Goal: Task Accomplishment & Management: Use online tool/utility

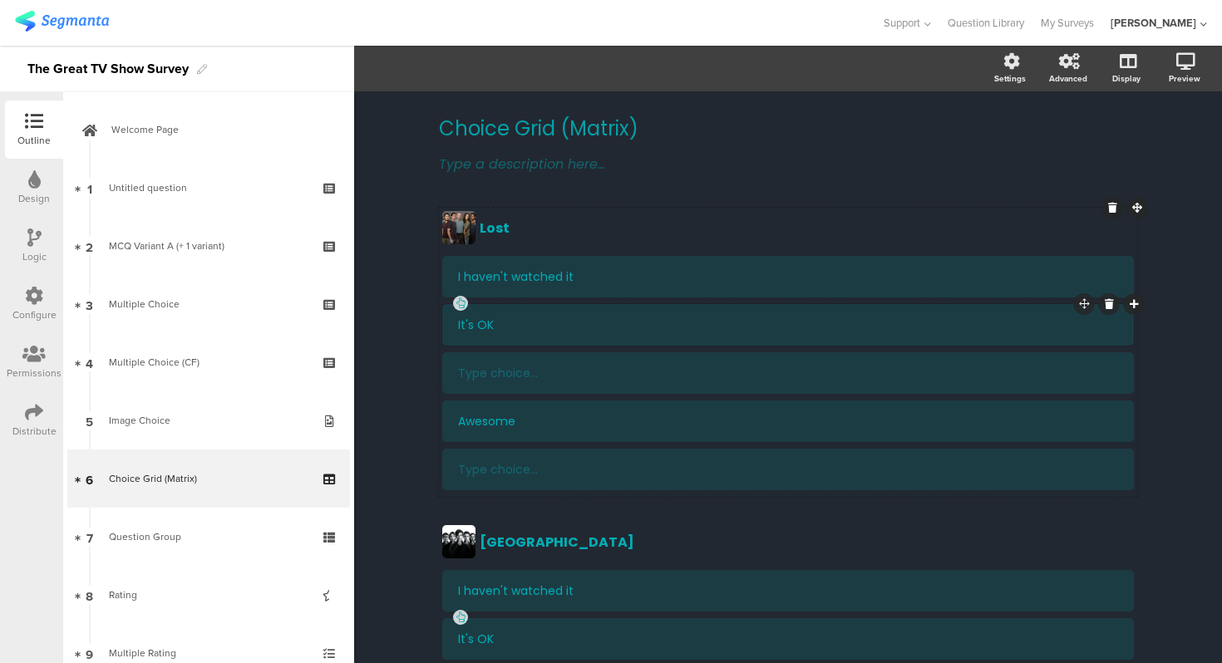
click at [565, 312] on div "It's OK" at bounding box center [788, 325] width 660 height 42
click at [448, 66] on span "Choice options" at bounding box center [445, 68] width 89 height 19
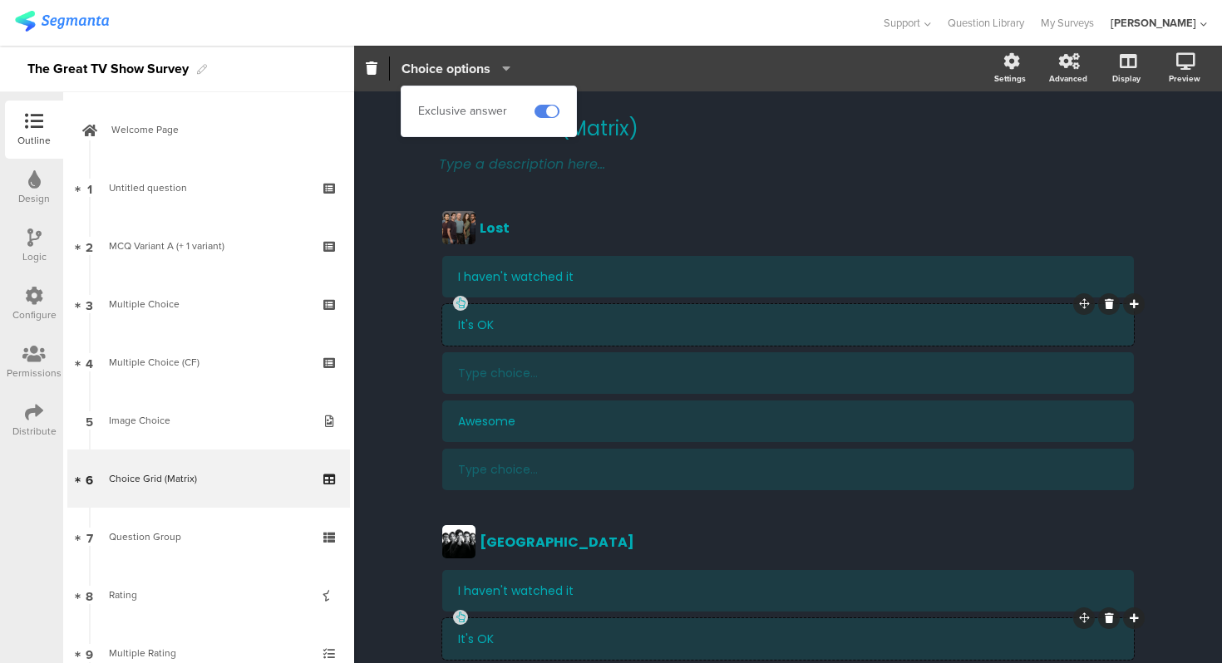
click at [448, 66] on span "Choice options" at bounding box center [445, 68] width 89 height 19
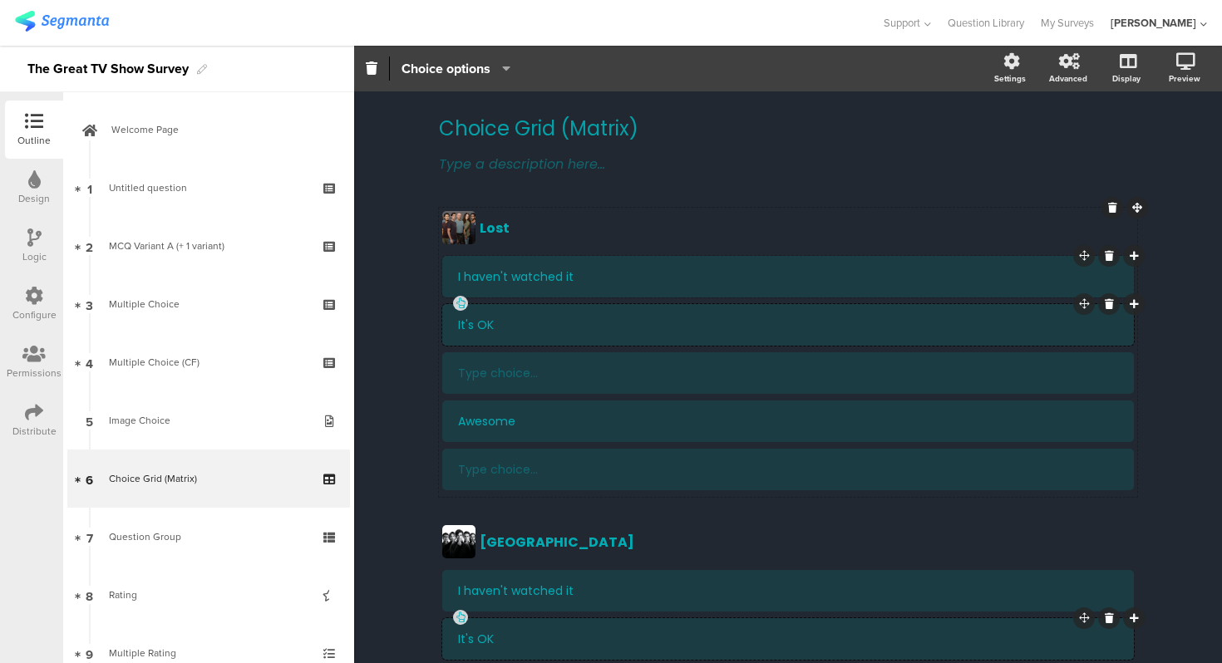
click at [648, 260] on div "I haven't watched it" at bounding box center [788, 277] width 660 height 42
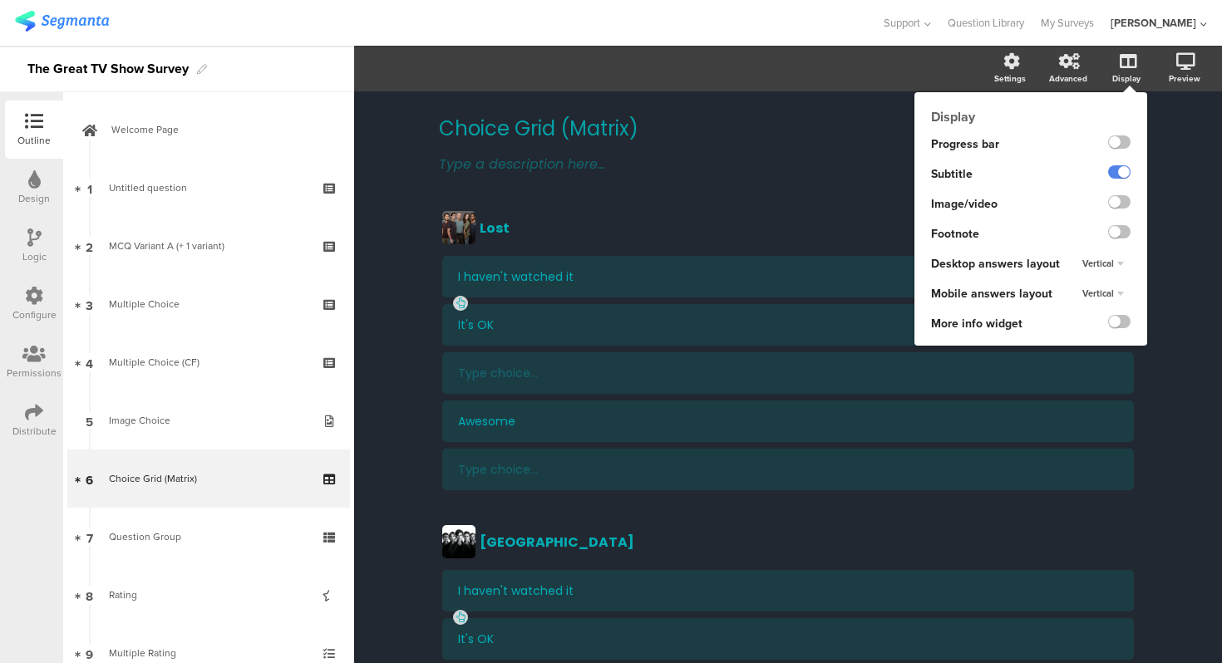
click at [1109, 262] on span "Vertical" at bounding box center [1098, 263] width 32 height 13
click at [1103, 273] on div "Horizontal" at bounding box center [1093, 279] width 98 height 17
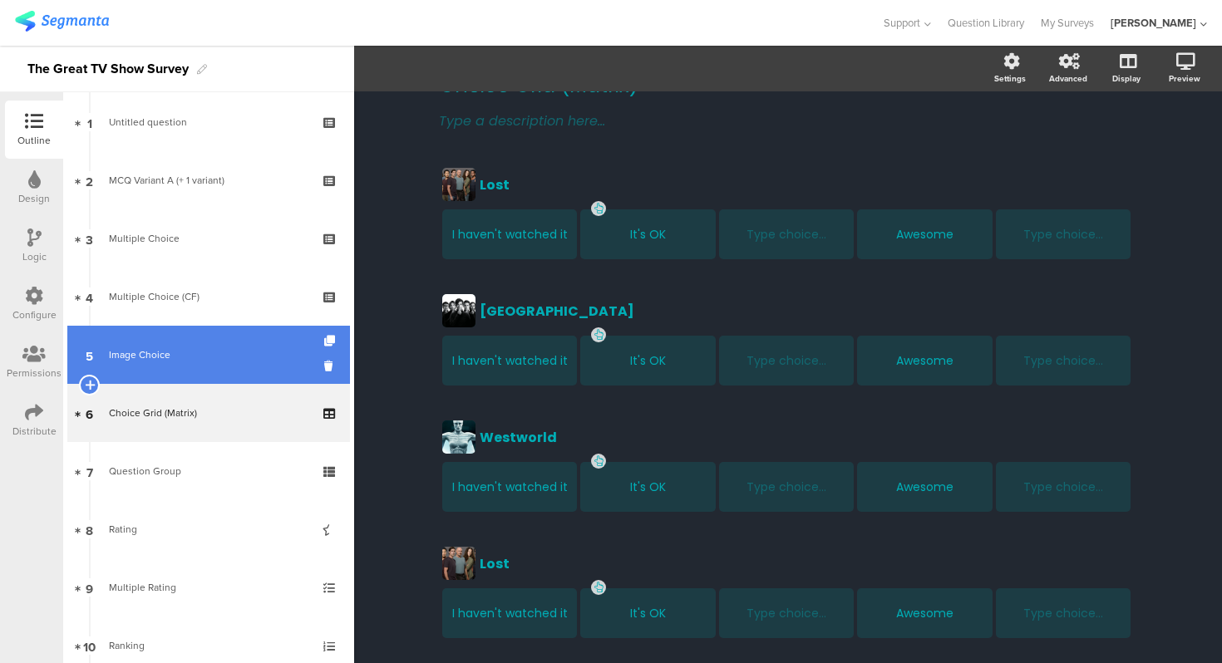
scroll to position [96, 0]
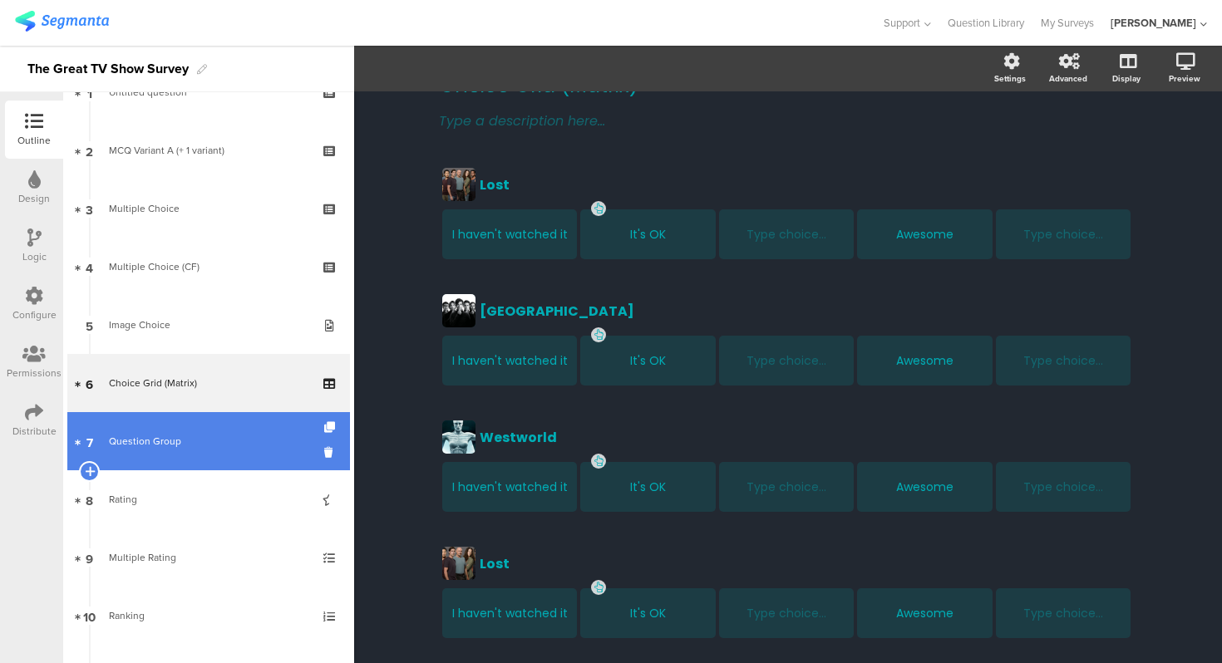
click at [203, 435] on div "Question Group" at bounding box center [208, 441] width 199 height 17
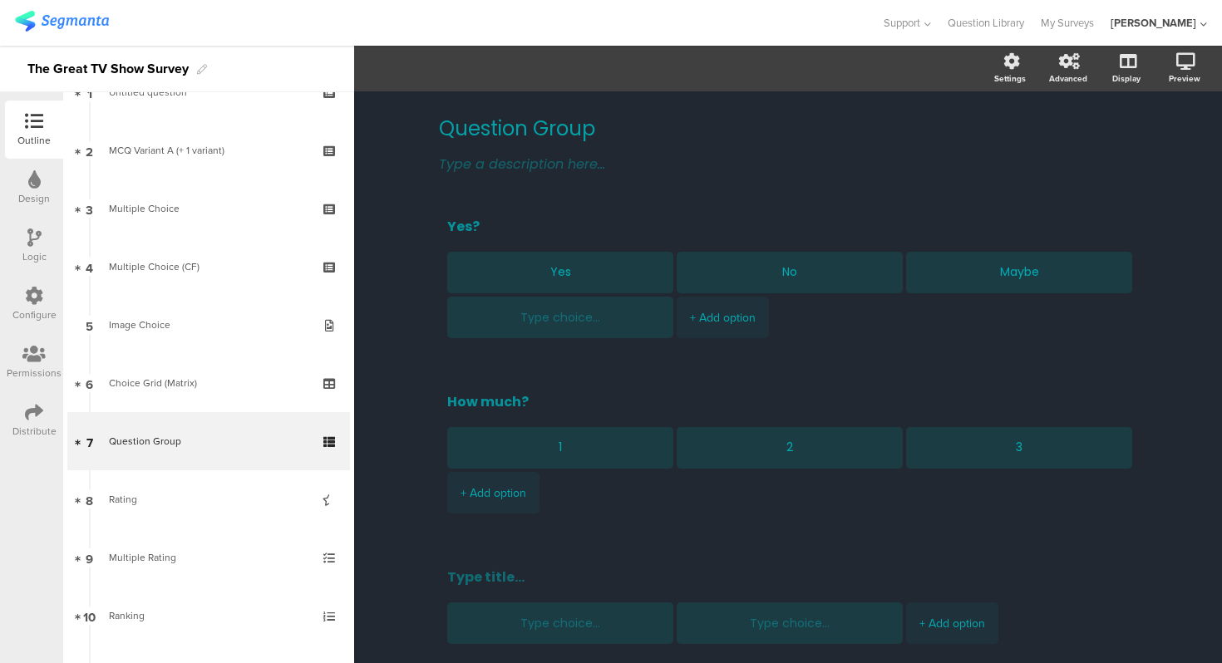
click at [413, 229] on div "Question Group Question Group Type a description here... Yes? Yes No Maybe + Ad…" at bounding box center [788, 441] width 868 height 701
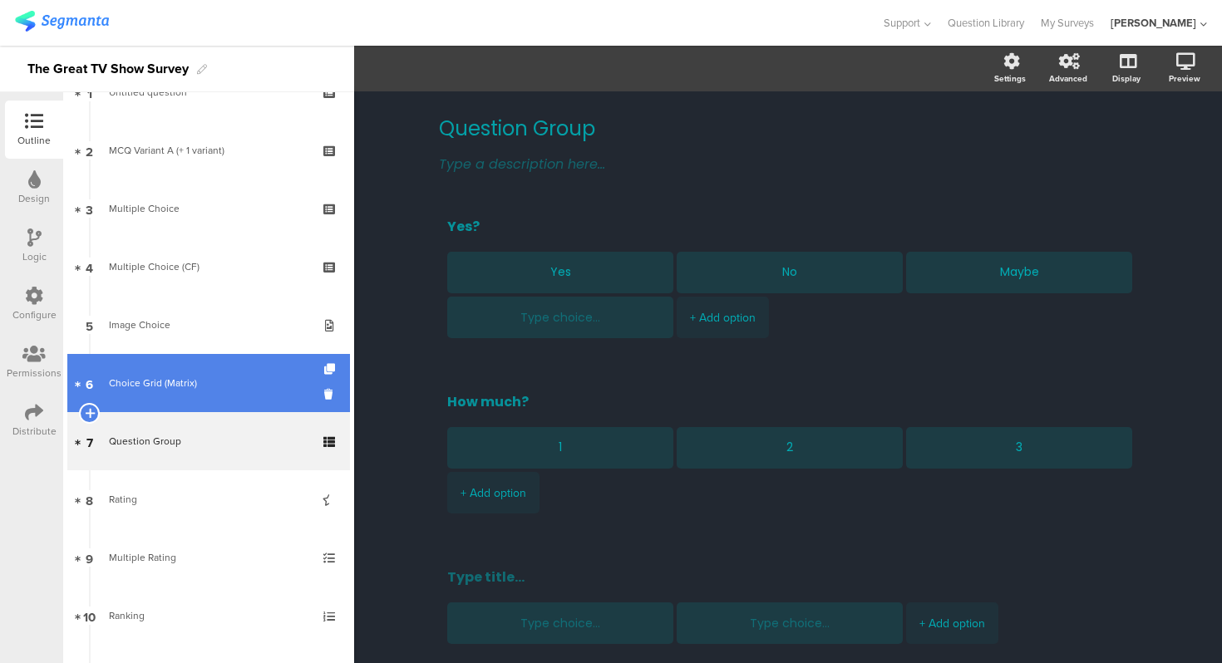
click at [219, 388] on div "Choice Grid (Matrix)" at bounding box center [208, 383] width 199 height 17
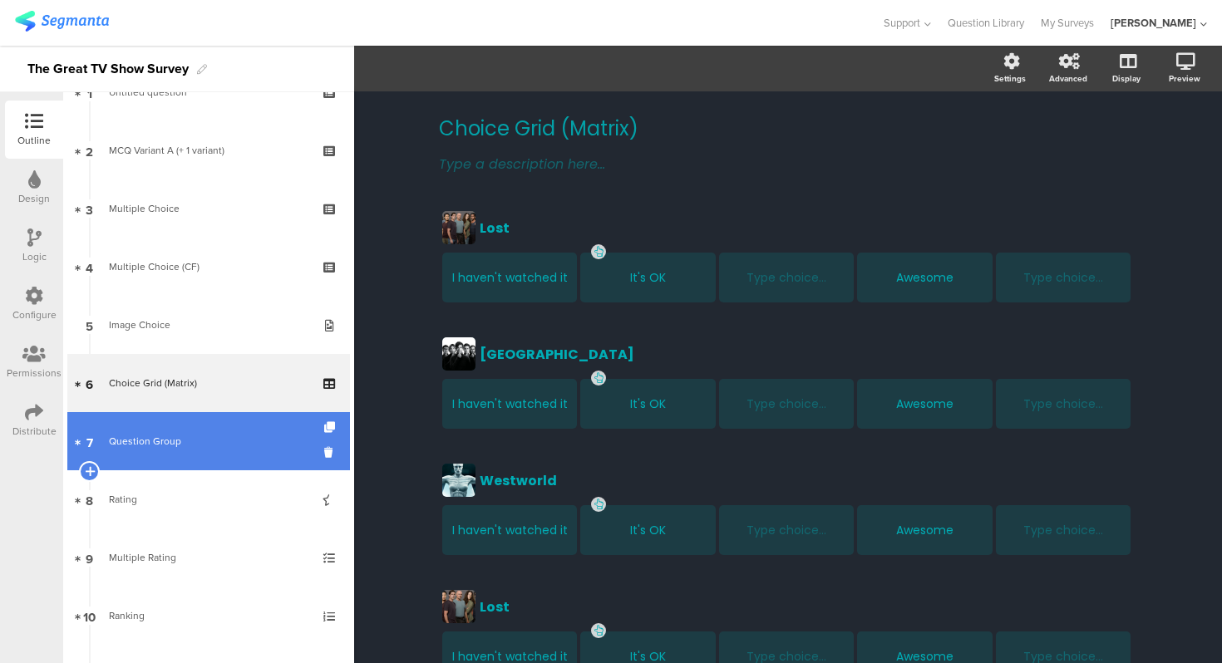
click at [217, 426] on link "7 Question Group" at bounding box center [208, 441] width 283 height 58
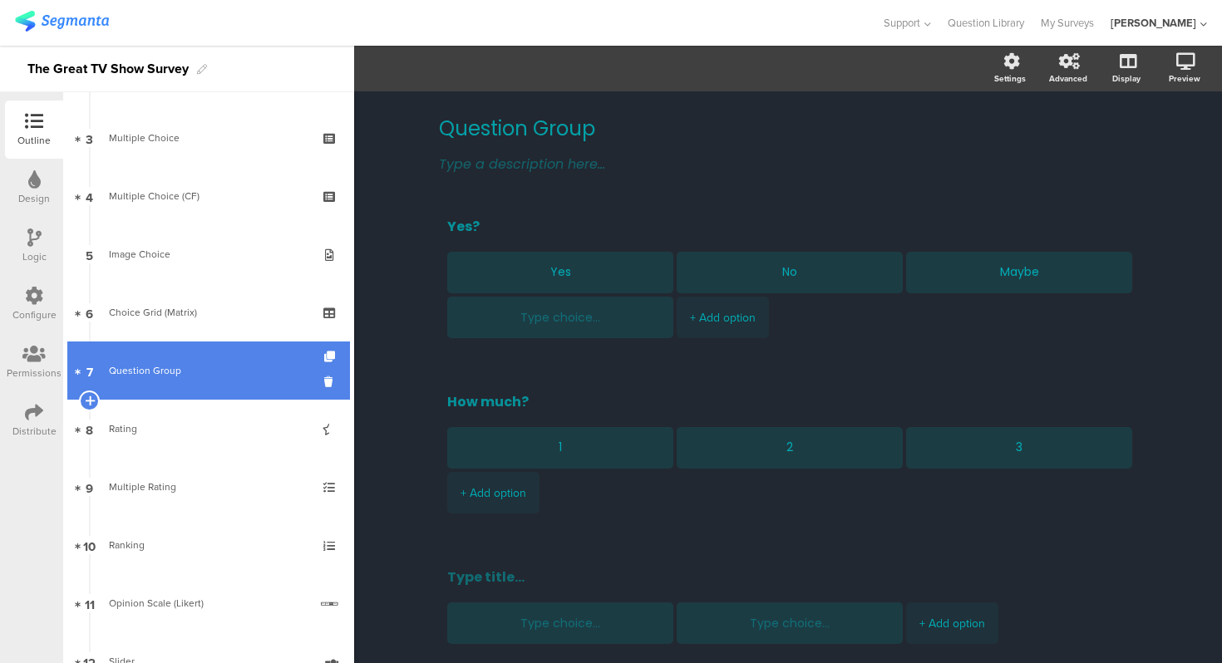
scroll to position [169, 0]
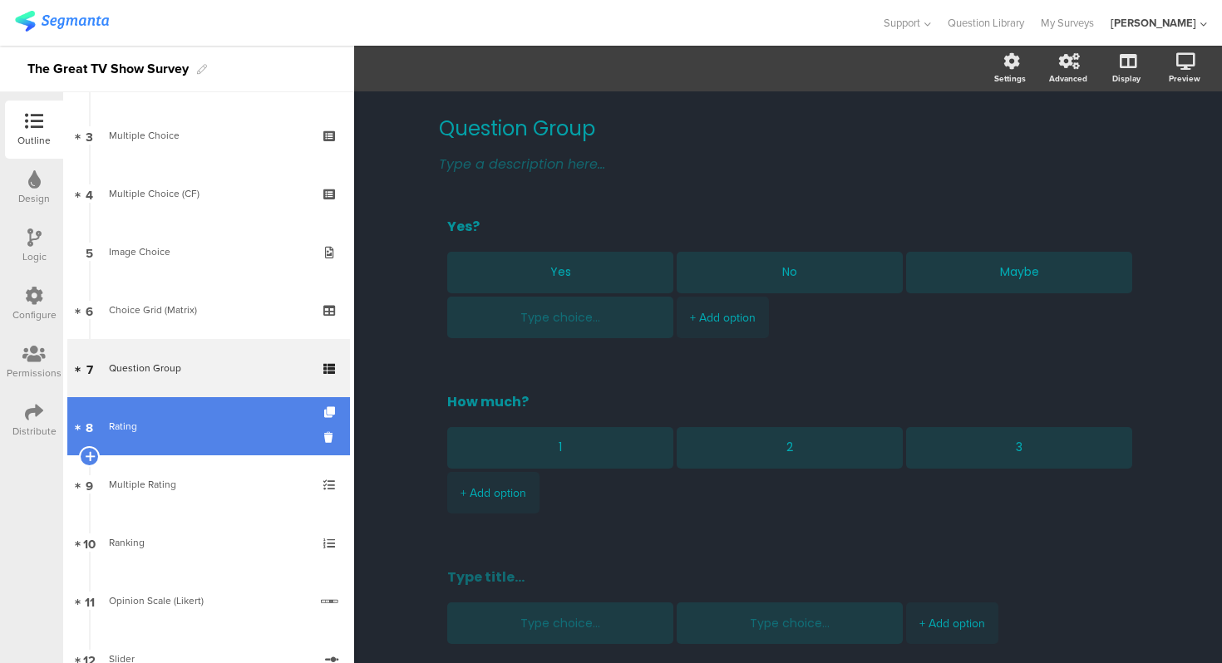
click at [208, 448] on link "8 Rating" at bounding box center [208, 426] width 283 height 58
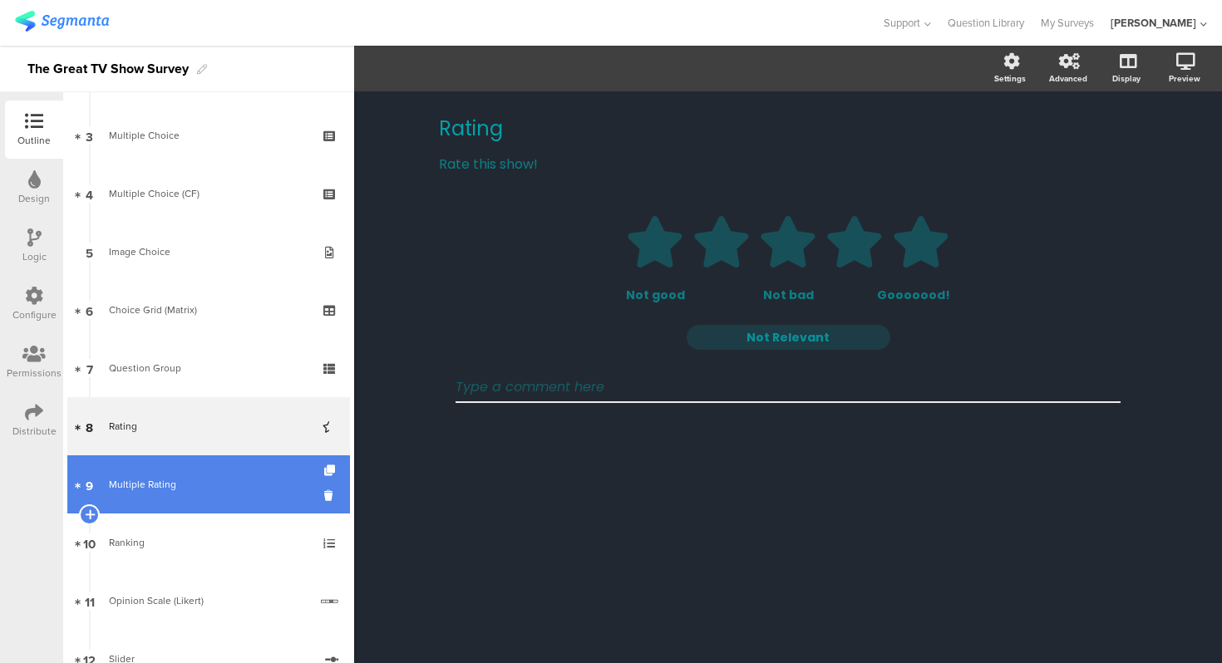
click at [215, 488] on div "Multiple Rating" at bounding box center [208, 484] width 199 height 17
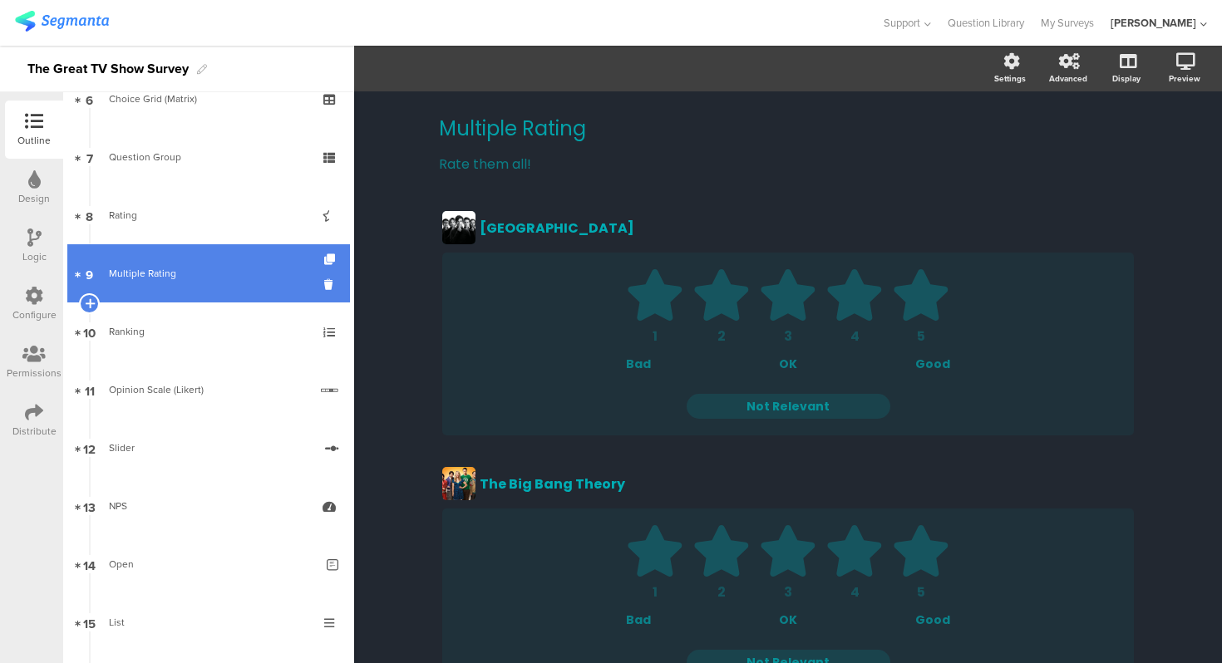
scroll to position [426, 0]
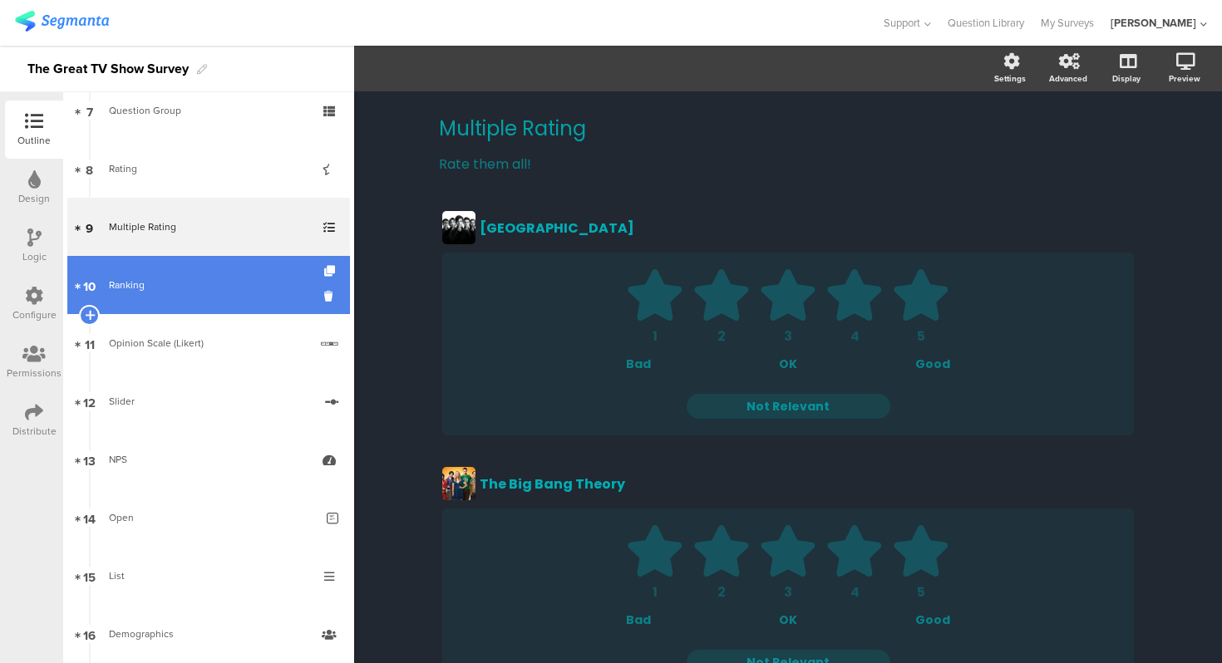
click at [206, 291] on div "Ranking" at bounding box center [208, 285] width 199 height 17
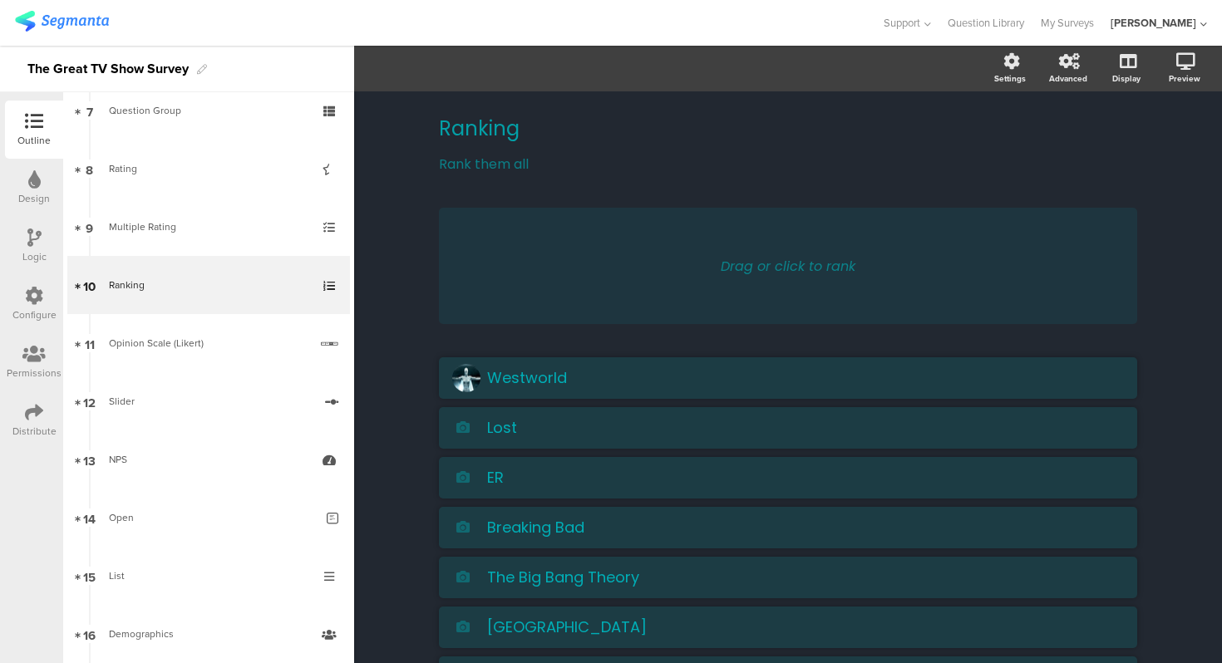
scroll to position [76, 0]
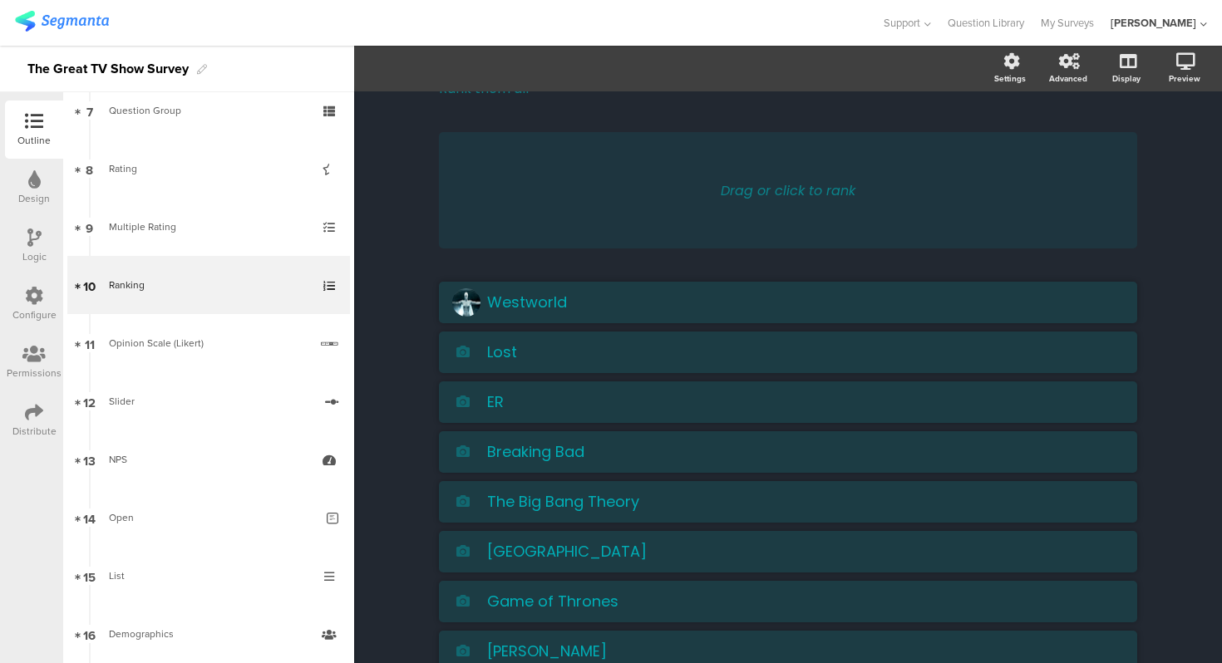
click at [422, 371] on div "Ranking Ranking Rank them all Rank them all Drag or click to rank [GEOGRAPHIC_D…" at bounding box center [787, 390] width 731 height 749
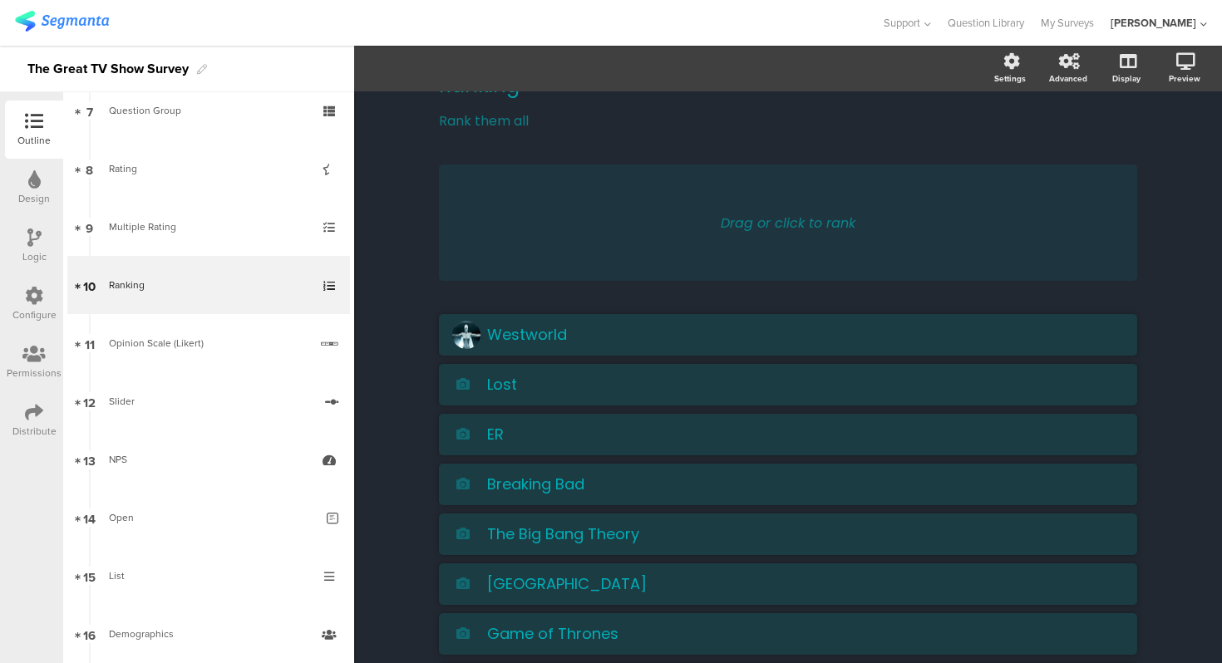
scroll to position [0, 0]
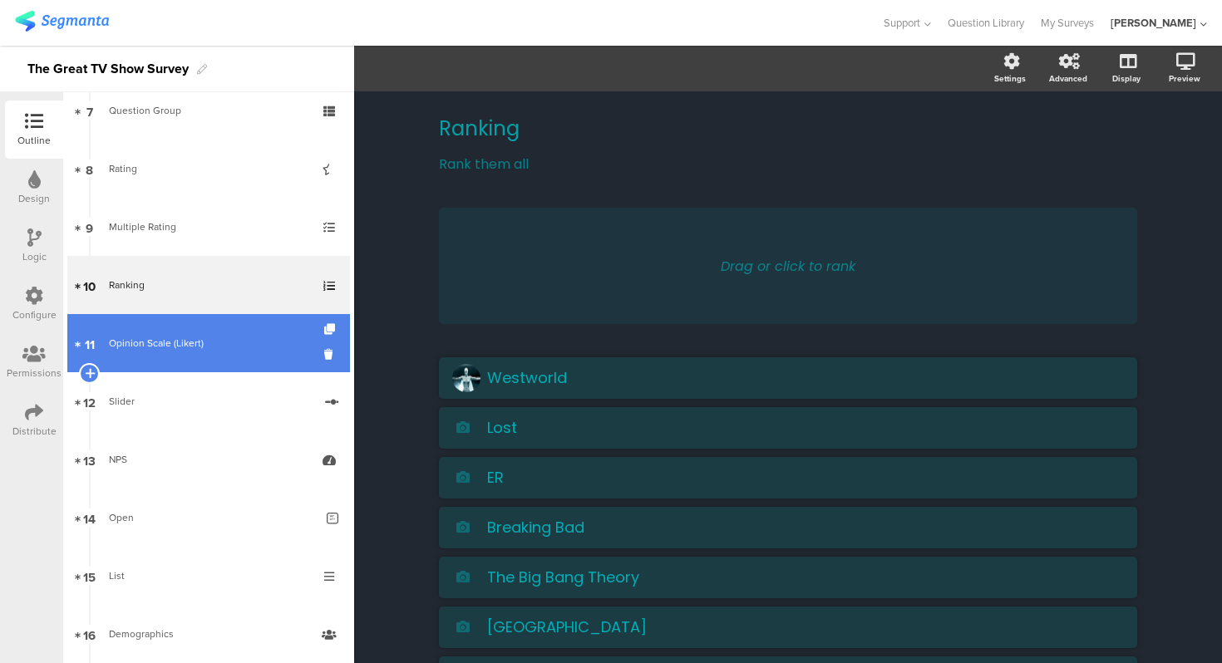
click at [228, 314] on link "11 Opinion Scale (Likert)" at bounding box center [208, 343] width 283 height 58
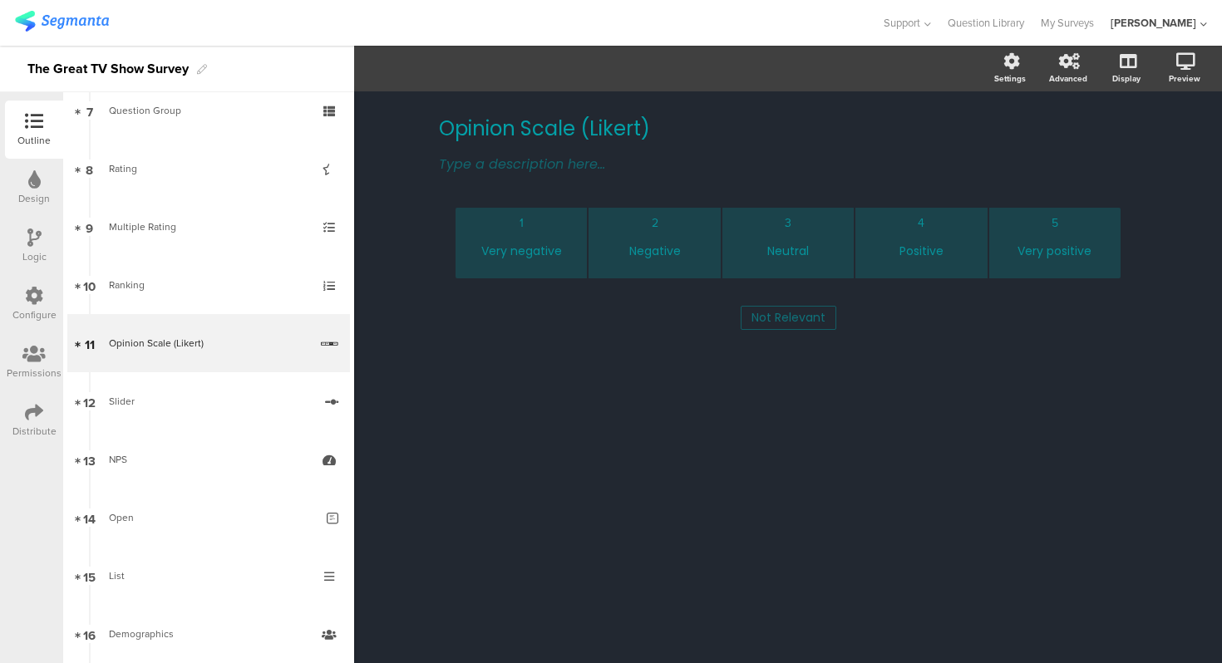
click at [384, 251] on div "Opinion Scale (Likert) Opinion Scale (Likert) Type a description here... 1 Very…" at bounding box center [788, 377] width 868 height 572
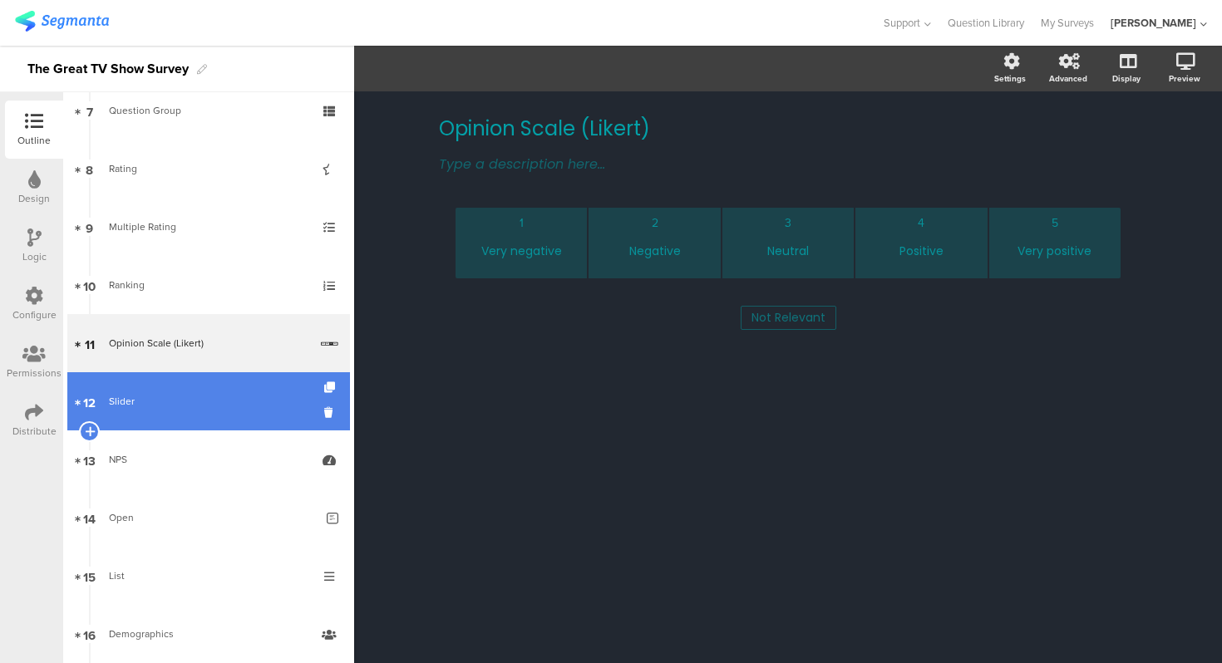
click at [184, 411] on link "12 Slider" at bounding box center [208, 401] width 283 height 58
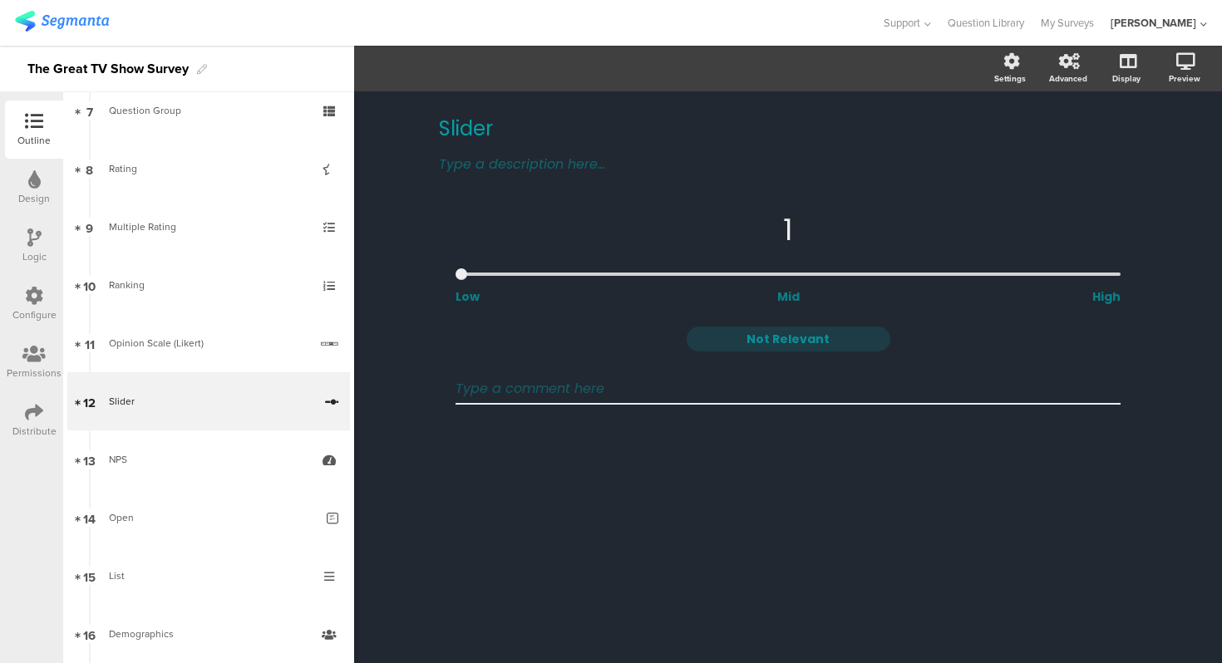
click at [400, 426] on div "Slider Slider Type a description here... 1 Low Mid High Not Relevant" at bounding box center [788, 377] width 868 height 572
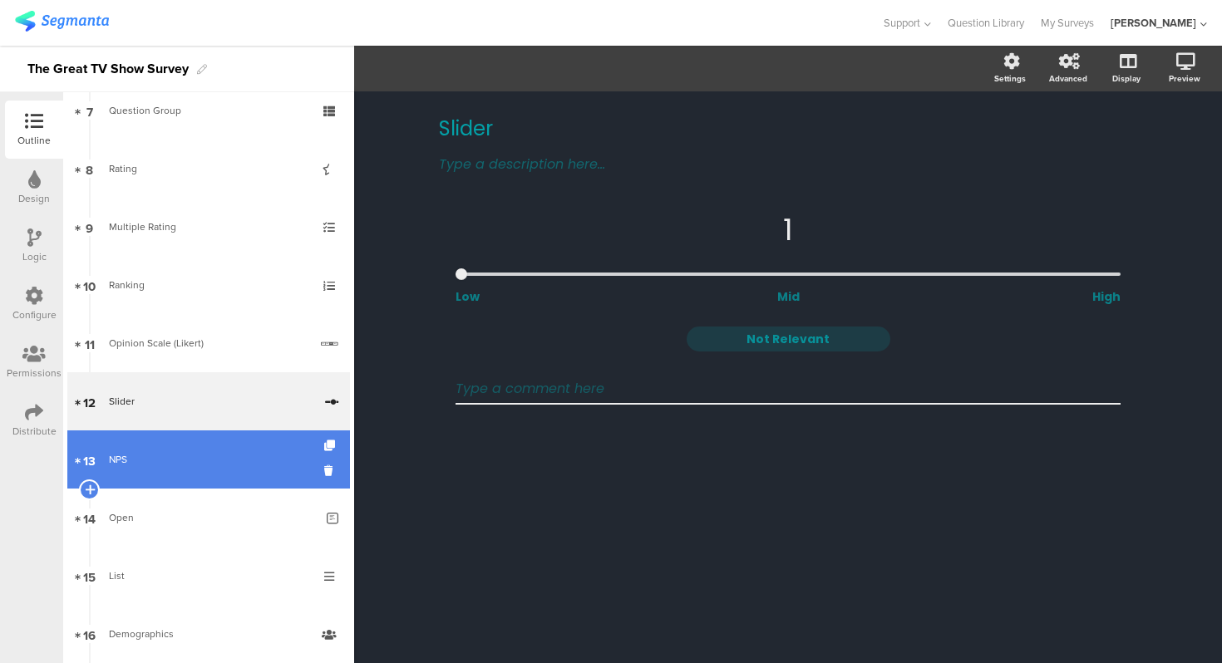
click at [187, 444] on link "13 NPS" at bounding box center [208, 459] width 283 height 58
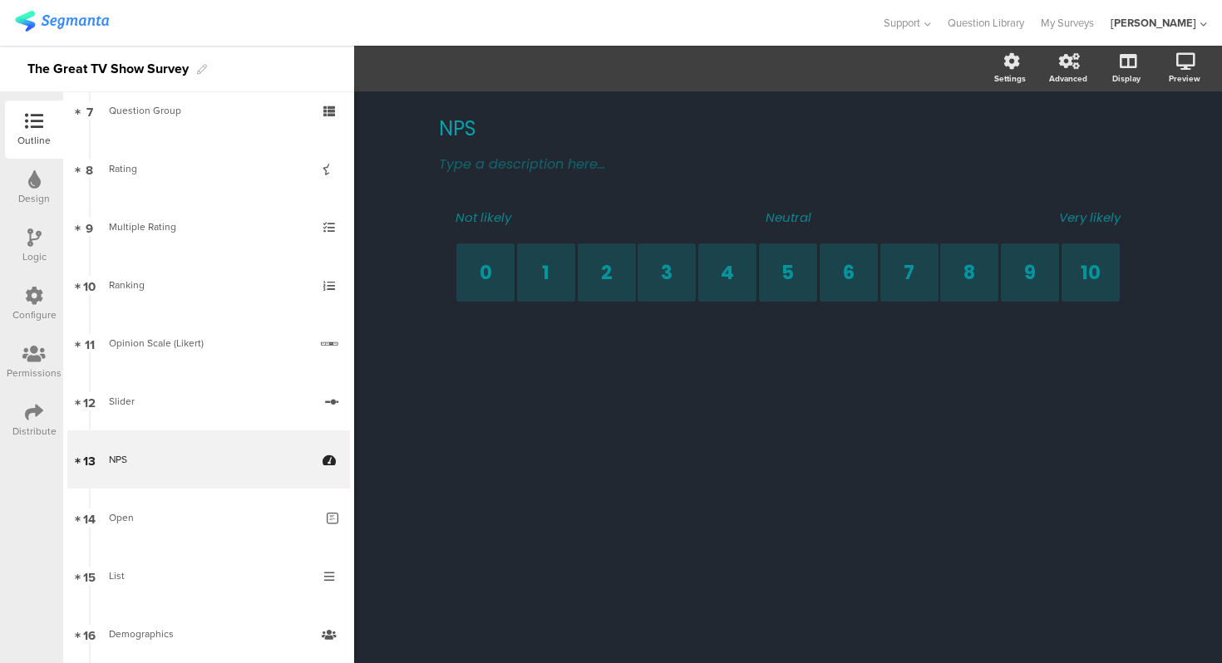
click at [380, 458] on div "NPS NPS Type a description here... Not likely Neutral Very likely 0 1 2 3 4 5 6…" at bounding box center [788, 377] width 868 height 572
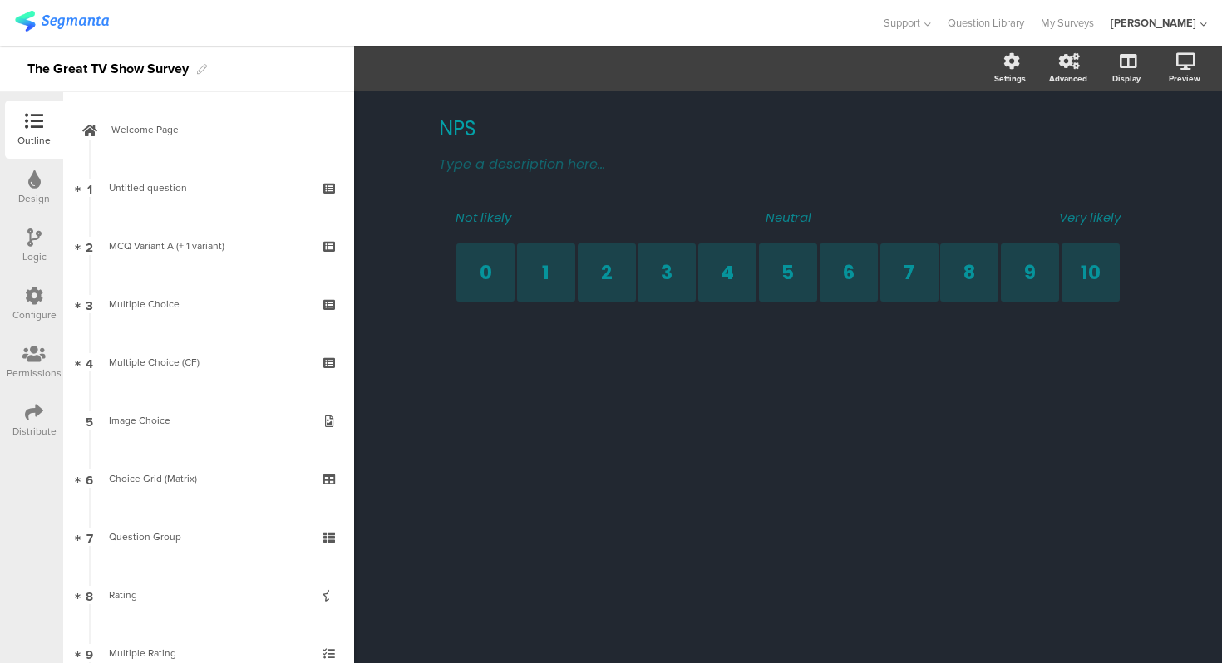
click at [371, 347] on div "NPS NPS Type a description here... Not likely Neutral Very likely 0 1 2 3 4 5 6…" at bounding box center [788, 377] width 868 height 572
click at [377, 348] on div "NPS NPS Type a description here... Not likely Neutral Very likely 0 1 2 3 4 5 6…" at bounding box center [788, 377] width 868 height 572
click at [426, 266] on div "NPS NPS Type a description here... Not likely Neutral Very likely 0 1 2 3 4 5 6…" at bounding box center [787, 229] width 731 height 277
click at [414, 250] on div "NPS NPS Type a description here... Not likely Neutral Very likely 0 1 2 3 4 5 6…" at bounding box center [788, 377] width 868 height 572
